Goal: Task Accomplishment & Management: Manage account settings

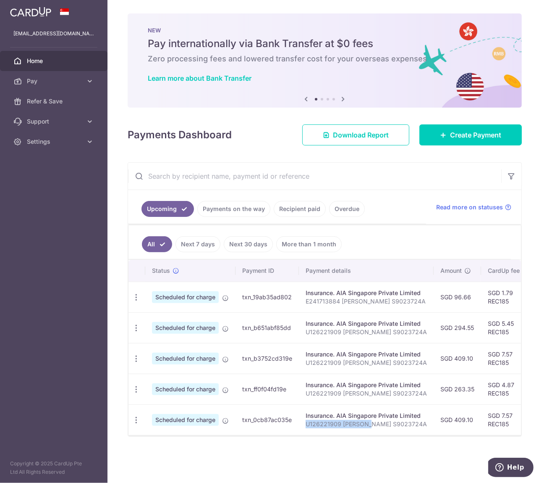
drag, startPoint x: 302, startPoint y: 436, endPoint x: 370, endPoint y: 435, distance: 68.5
click at [370, 435] on td "Insurance. AIA Singapore Private Limited U126221909 [PERSON_NAME] S9023724A" at bounding box center [366, 419] width 135 height 31
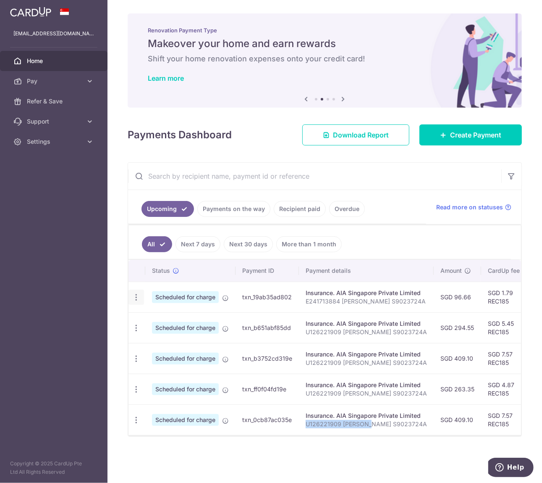
click at [137, 301] on icon "button" at bounding box center [136, 297] width 9 height 9
click at [186, 324] on span "Update payment" at bounding box center [180, 320] width 57 height 10
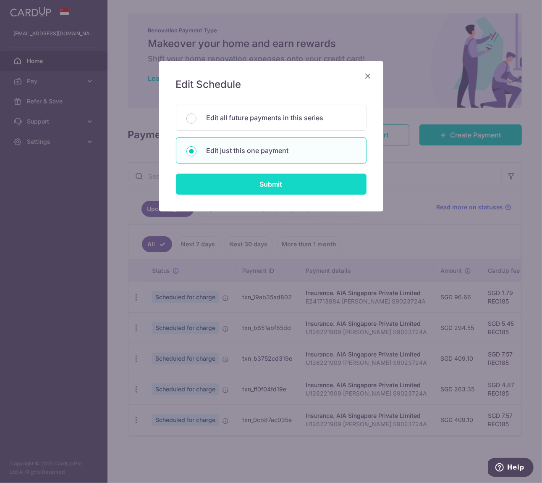
click at [260, 187] on input "Submit" at bounding box center [271, 183] width 191 height 21
radio input "true"
type input "96.66"
type input "21/08/2025"
type input "E241713884 [PERSON_NAME] S9023724A"
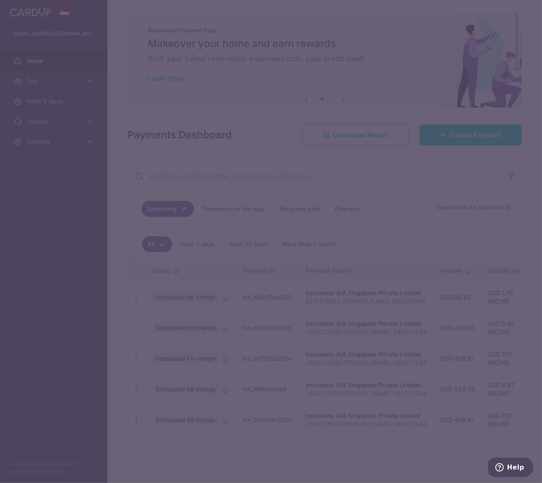
type input "REC185"
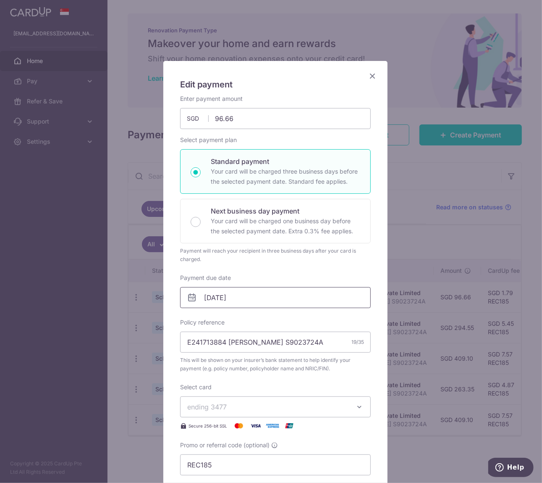
click at [292, 295] on input "21/08/2025" at bounding box center [275, 297] width 191 height 21
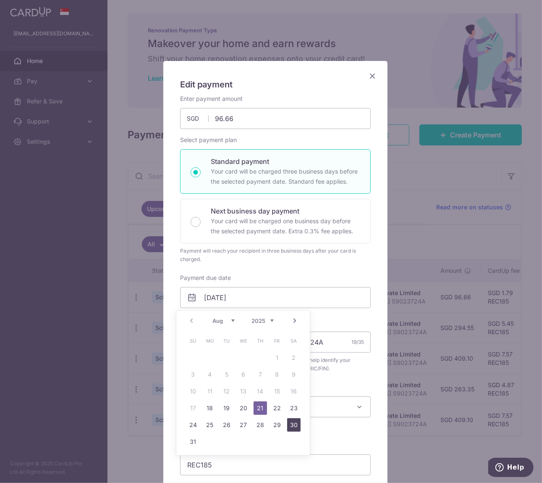
click at [292, 426] on link "30" at bounding box center [293, 424] width 13 height 13
type input "[DATE]"
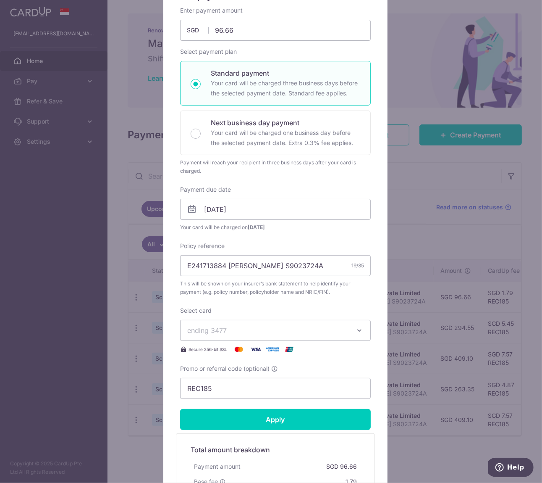
scroll to position [176, 0]
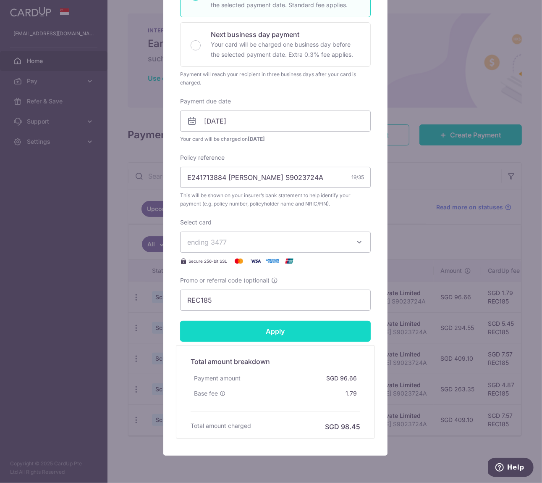
click at [257, 337] on input "Apply" at bounding box center [275, 331] width 191 height 21
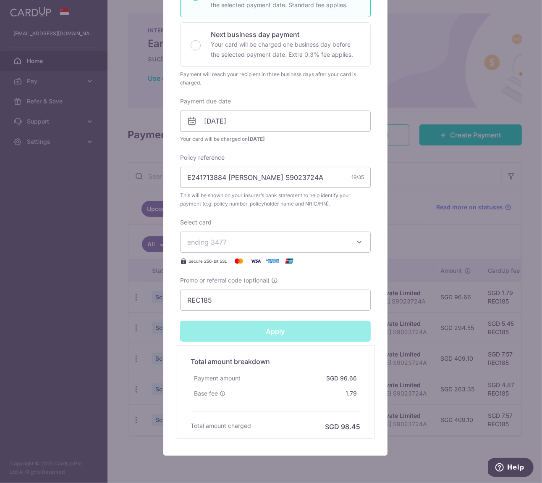
type input "Successfully Applied"
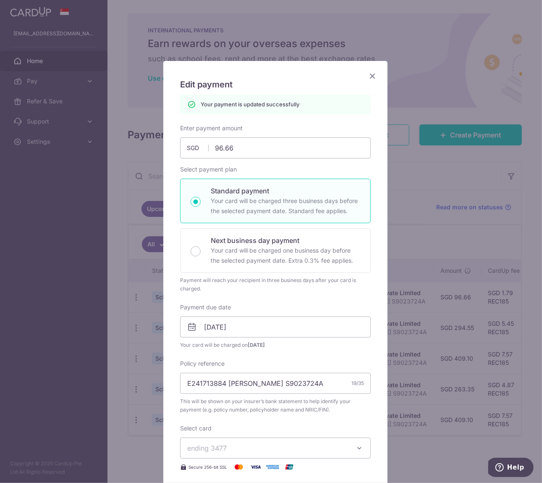
click at [367, 71] on div "Edit payment By clicking apply, you will make changes to all payments to AIA Si…" at bounding box center [275, 361] width 224 height 600
click at [368, 76] on icon "Close" at bounding box center [373, 76] width 10 height 11
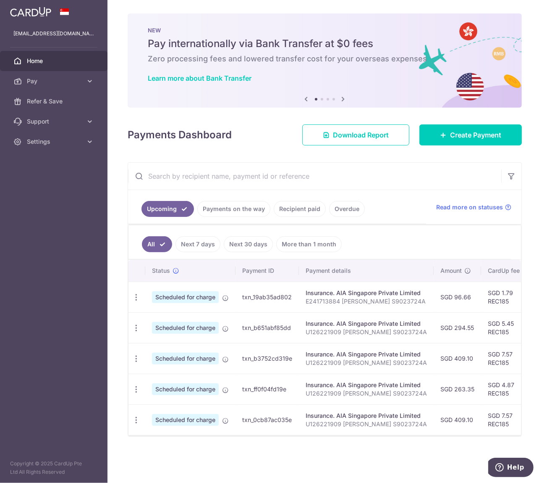
click at [331, 435] on tr "Update payment Cancel payment Scheduled for charge txn_0cb87ac035e Insurance. A…" at bounding box center [442, 419] width 627 height 31
click at [311, 444] on div "× Pause Schedule Pause all future payments in this series Pause just this one p…" at bounding box center [325, 241] width 435 height 483
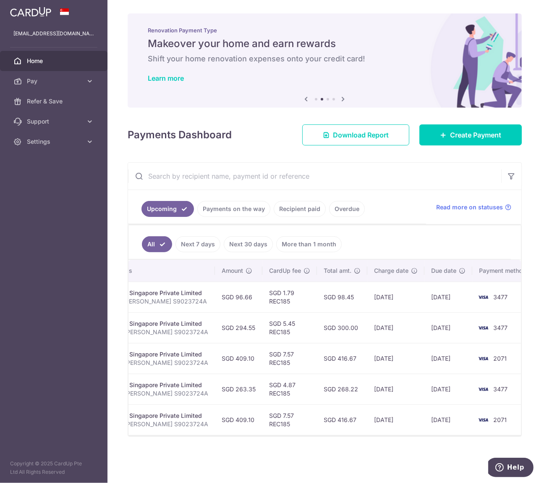
scroll to position [0, 223]
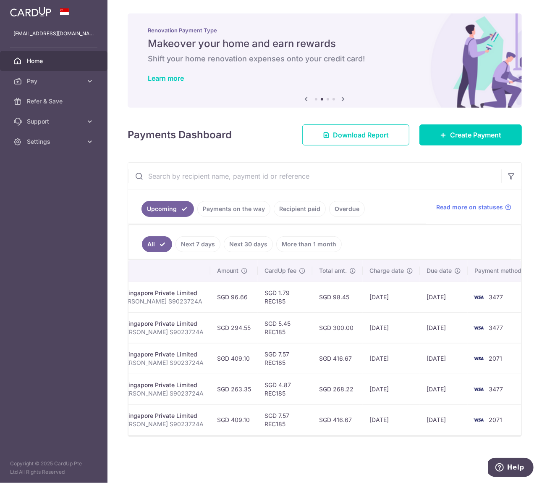
click at [348, 214] on link "Overdue" at bounding box center [347, 209] width 36 height 16
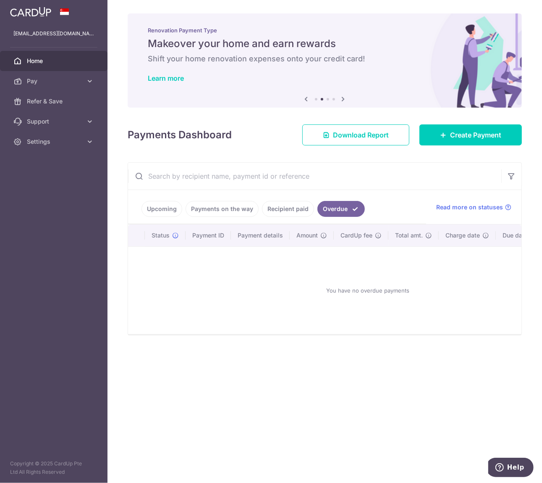
click at [287, 215] on link "Recipient paid" at bounding box center [288, 209] width 52 height 16
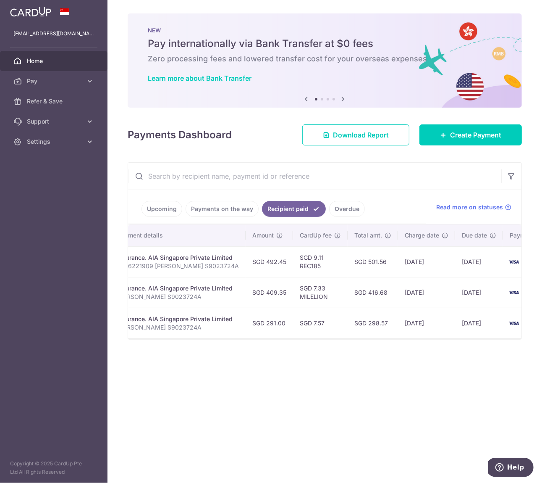
scroll to position [0, 202]
